Goal: Information Seeking & Learning: Check status

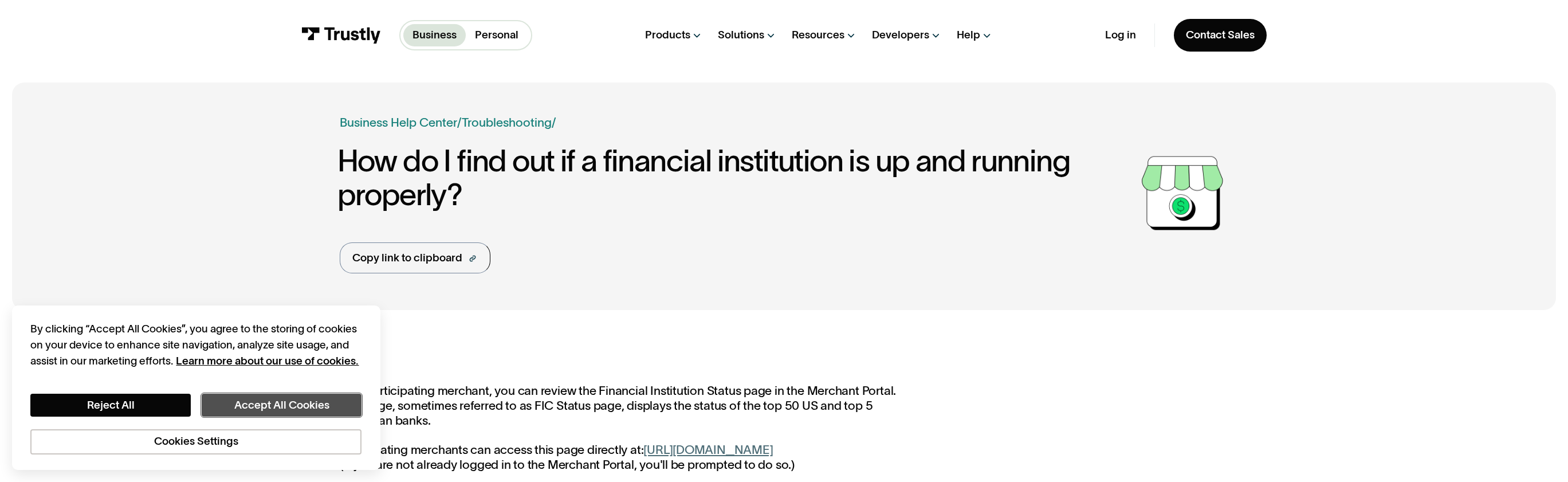
click at [264, 407] on button "Accept All Cookies" at bounding box center [282, 405] width 160 height 23
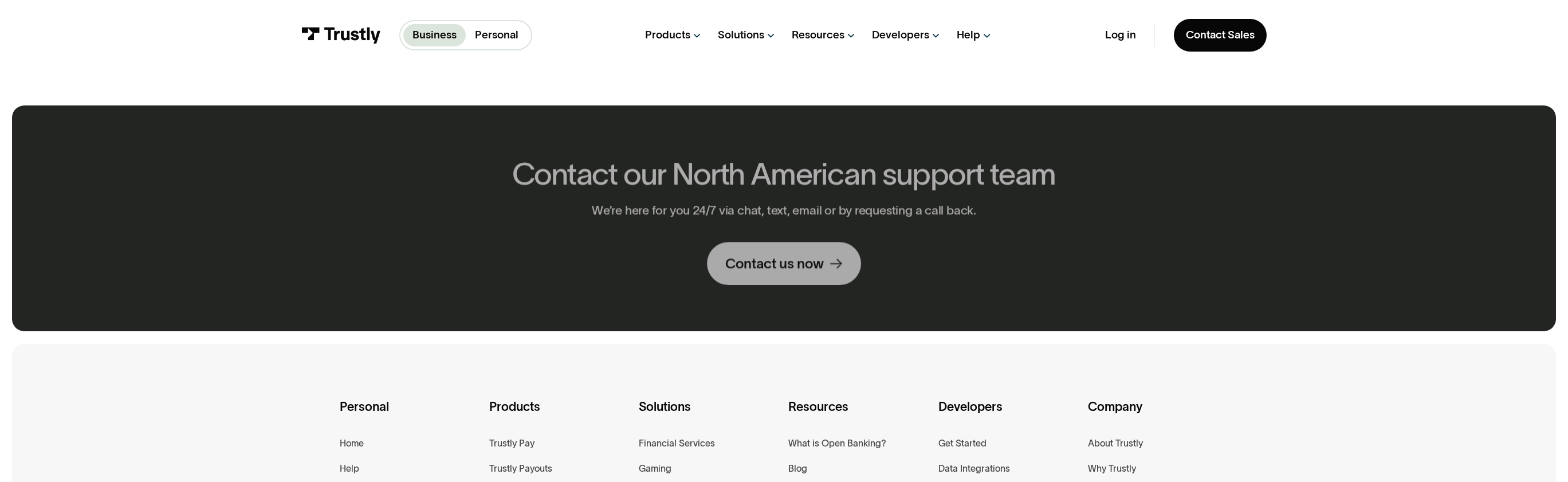
scroll to position [1271, 0]
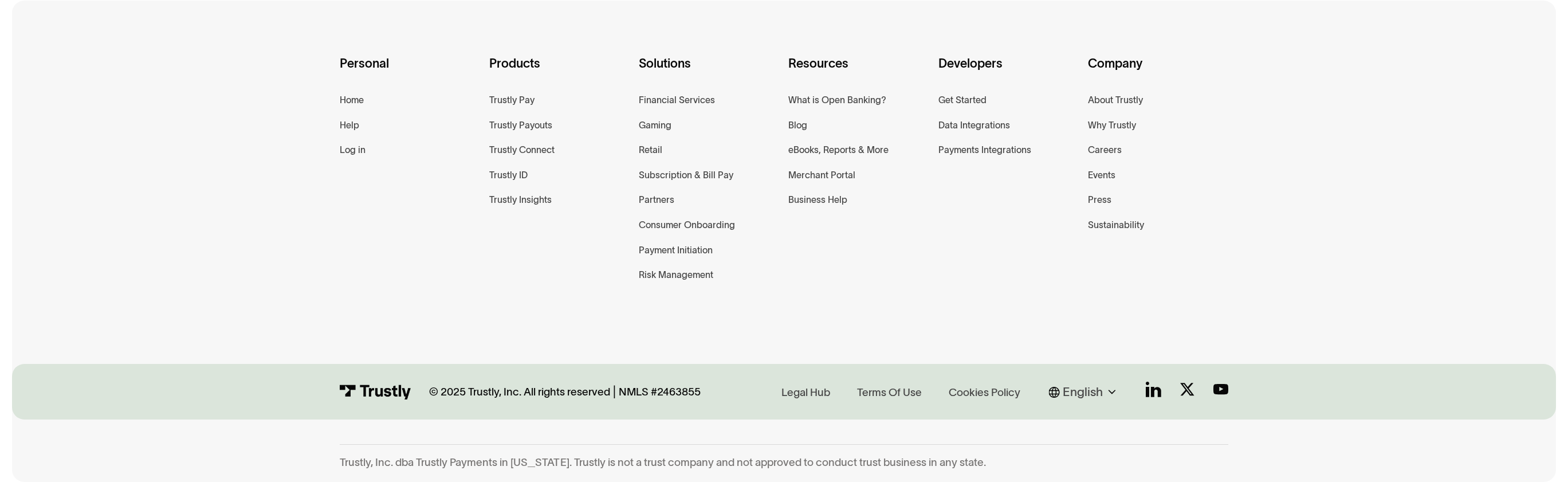
drag, startPoint x: 259, startPoint y: 257, endPoint x: 263, endPoint y: 250, distance: 8.1
